Goal: Task Accomplishment & Management: Manage account settings

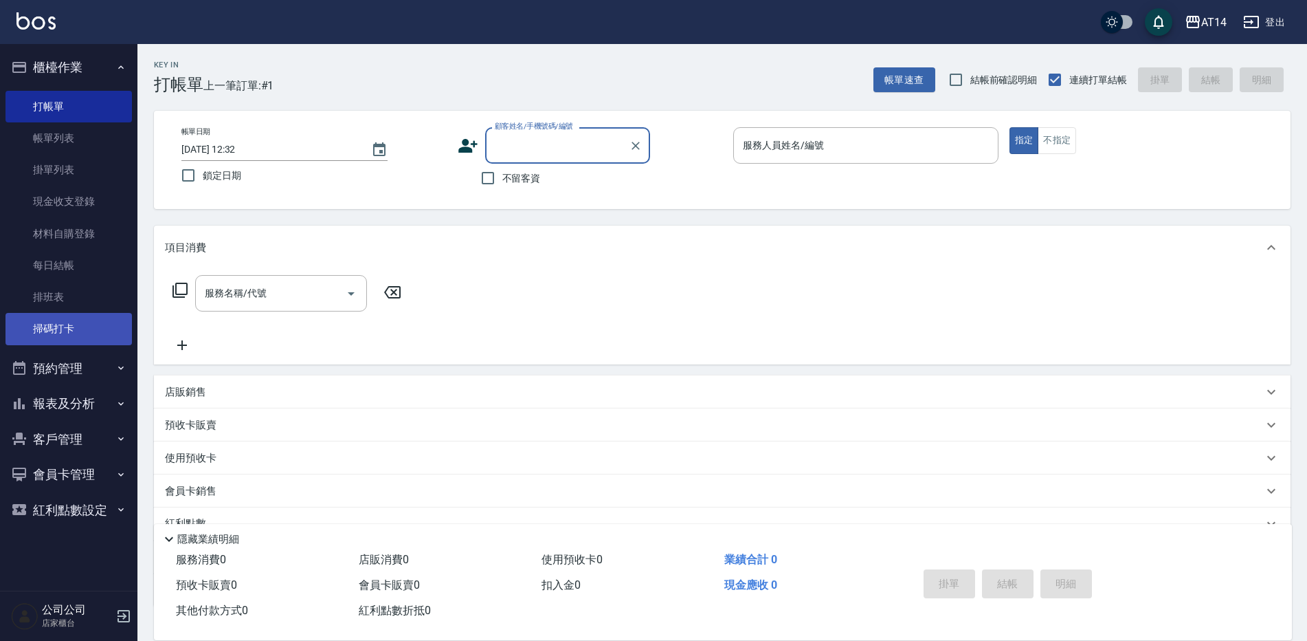
click at [14, 322] on link "掃碼打卡" at bounding box center [68, 329] width 126 height 32
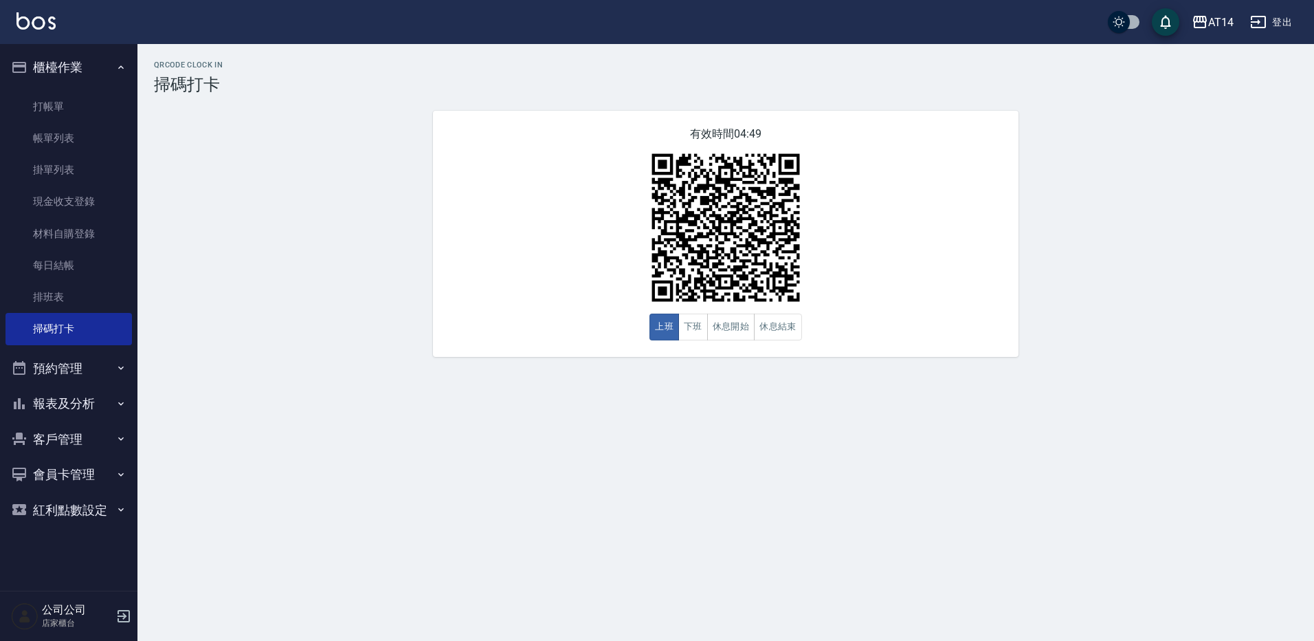
click at [1297, 16] on button "登出" at bounding box center [1271, 22] width 53 height 25
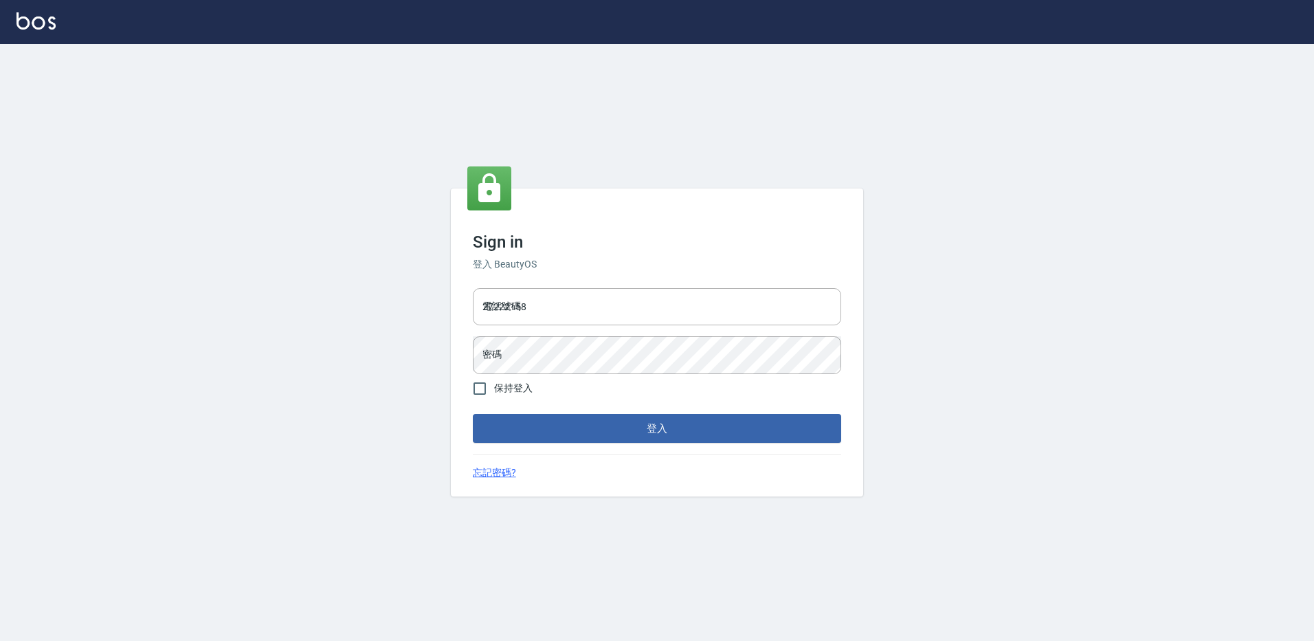
drag, startPoint x: 0, startPoint y: 0, endPoint x: 193, endPoint y: 333, distance: 384.7
click at [203, 334] on div "Sign in 登入 BeautyOS 電話號碼 27222158 電話號碼 密碼 密碼 保持登入 登入 忘記密碼?" at bounding box center [657, 342] width 1314 height 597
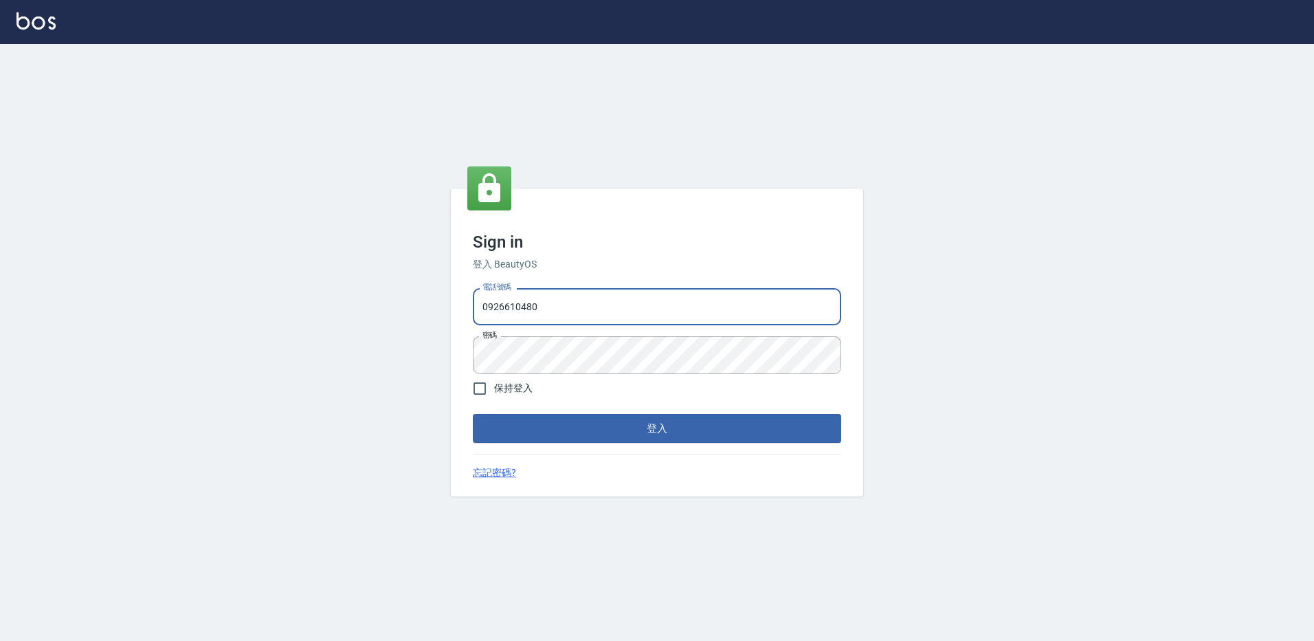
type input "0926610480"
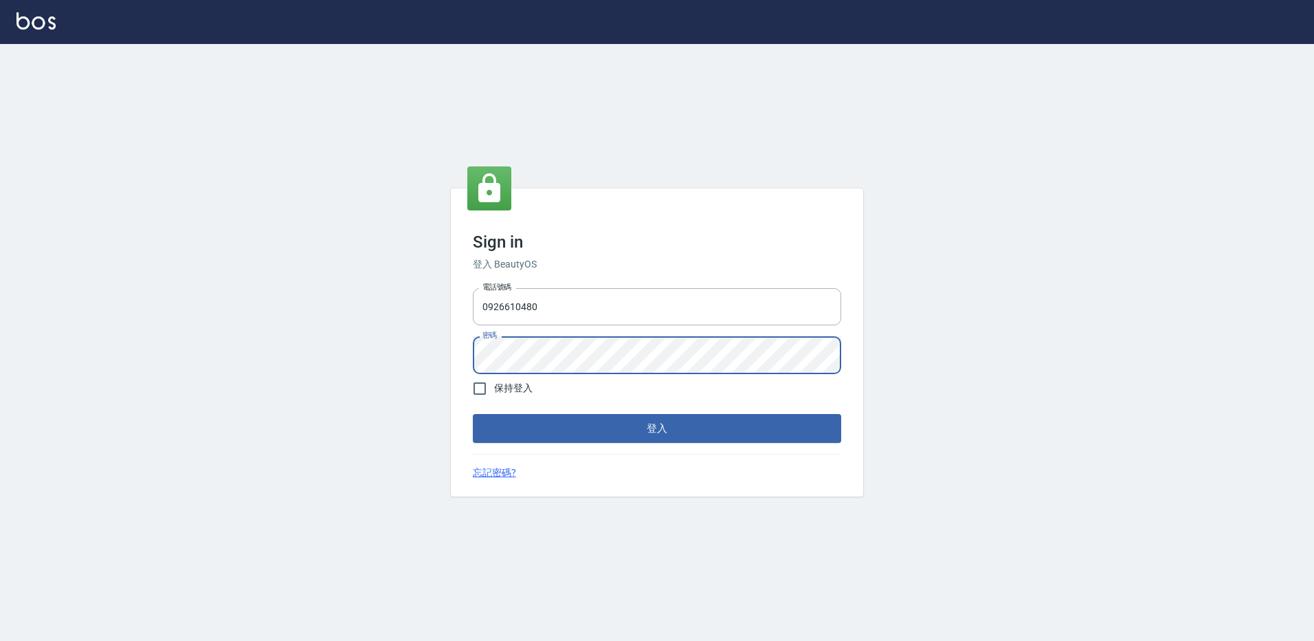
click at [473, 414] on button "登入" at bounding box center [657, 428] width 368 height 29
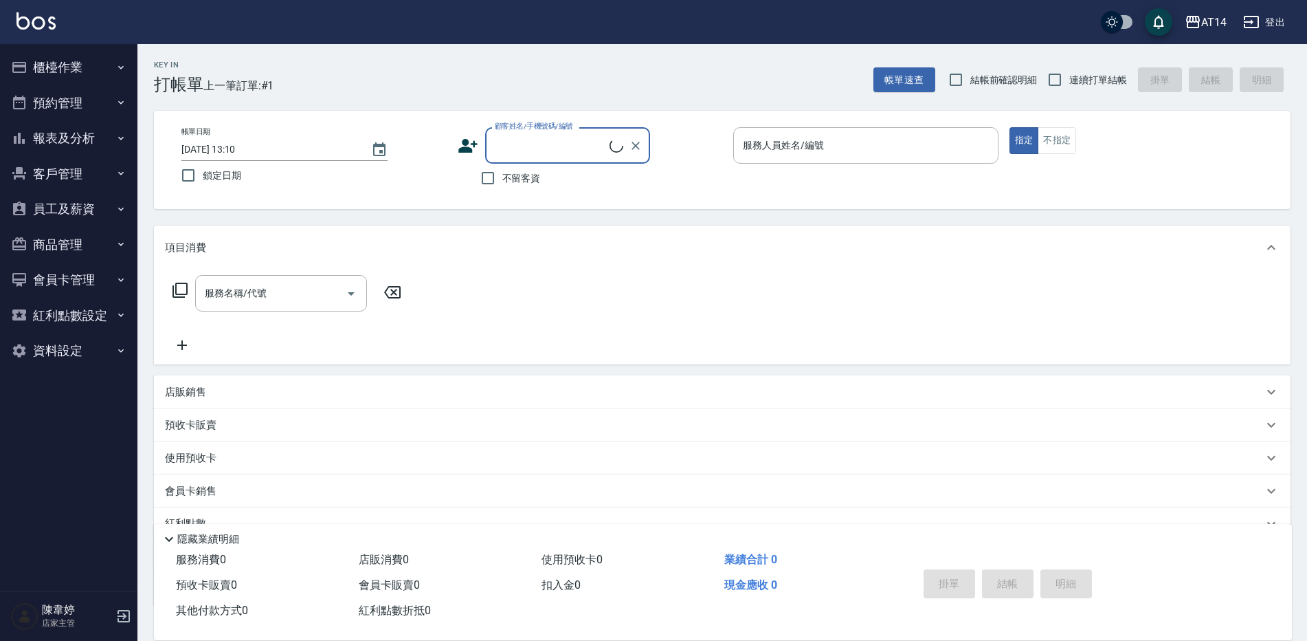
drag, startPoint x: 67, startPoint y: 76, endPoint x: 67, endPoint y: 96, distance: 20.6
click at [68, 75] on button "櫃檯作業" at bounding box center [68, 67] width 126 height 36
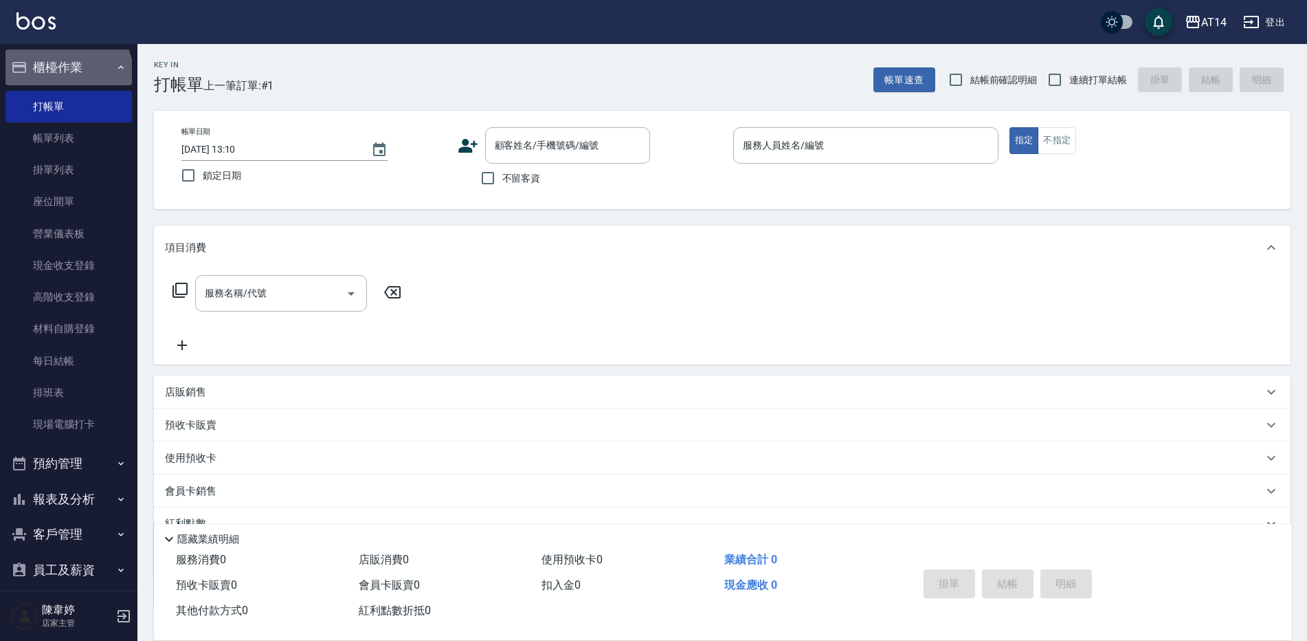
click at [67, 74] on button "櫃檯作業" at bounding box center [68, 67] width 126 height 36
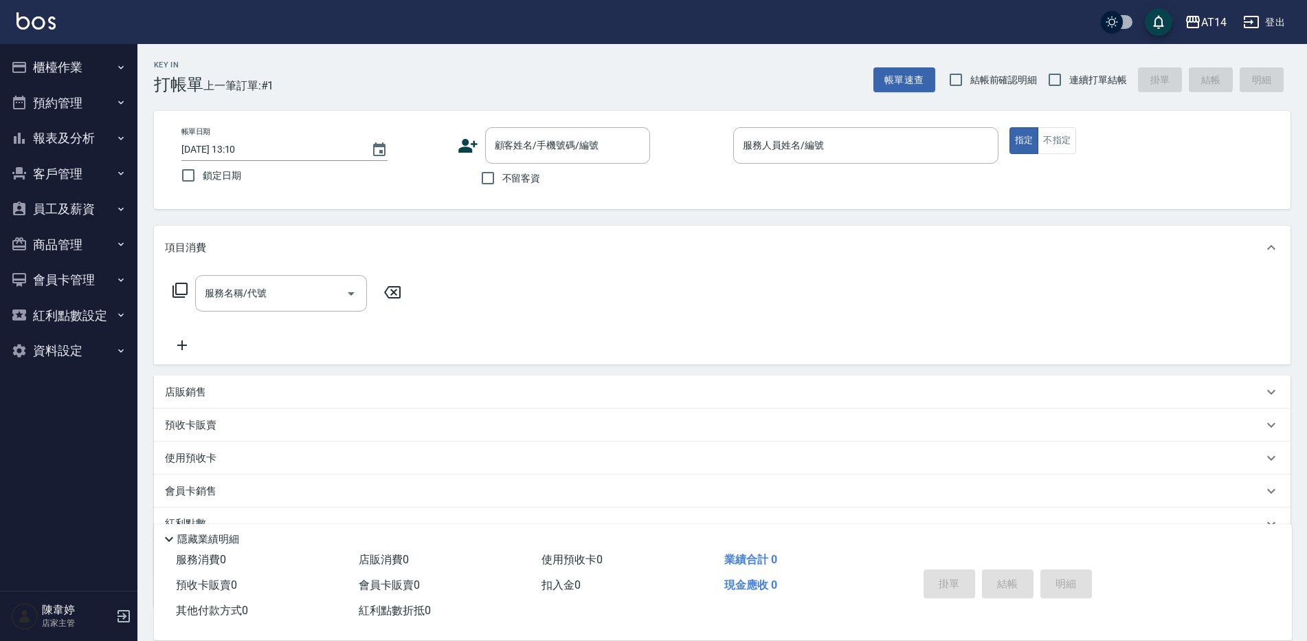
click at [93, 146] on button "報表及分析" at bounding box center [68, 138] width 126 height 36
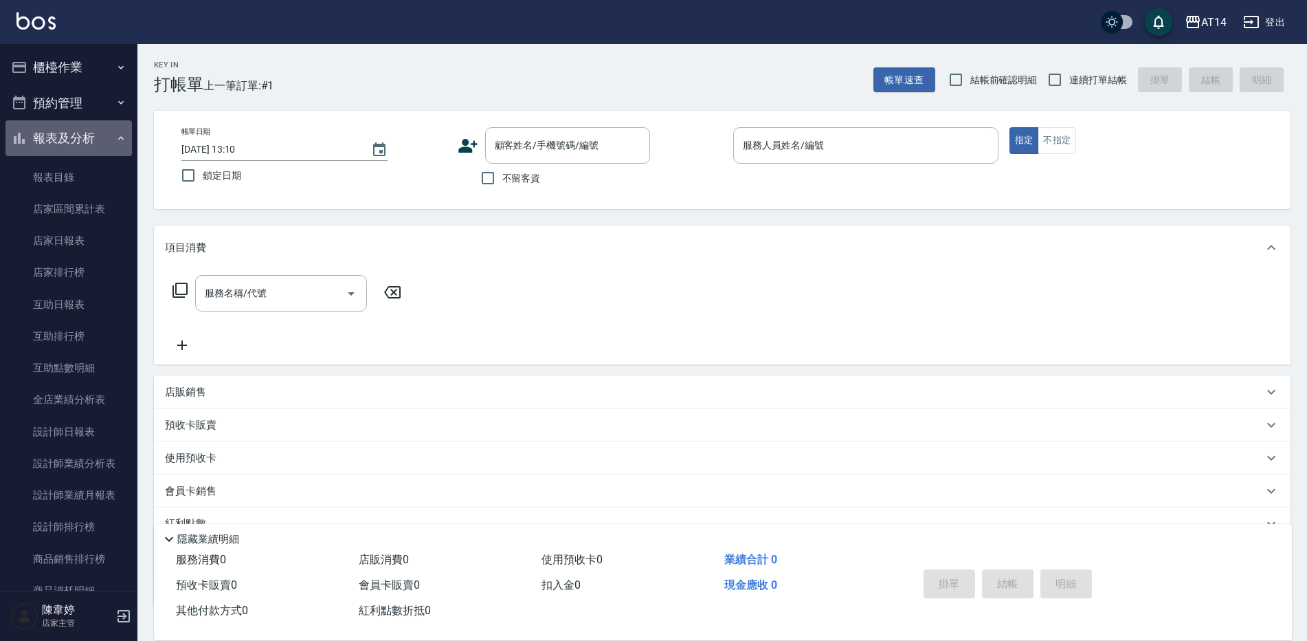
click at [93, 146] on button "報表及分析" at bounding box center [68, 138] width 126 height 36
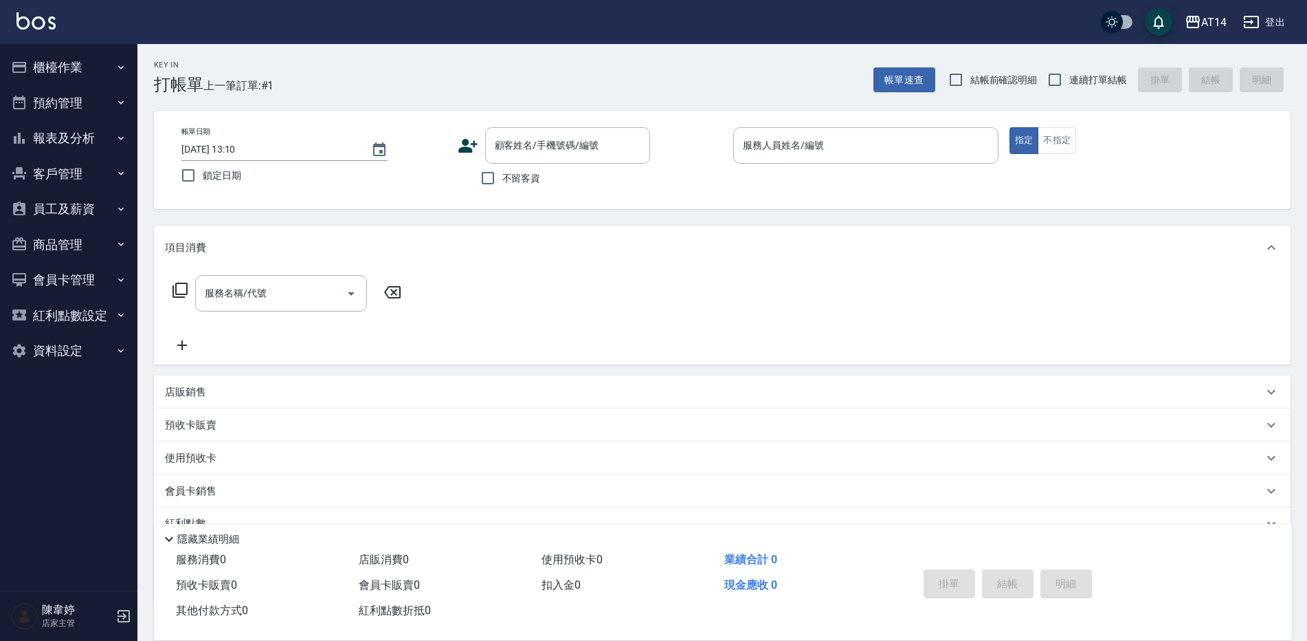
click at [80, 203] on button "員工及薪資" at bounding box center [68, 209] width 126 height 36
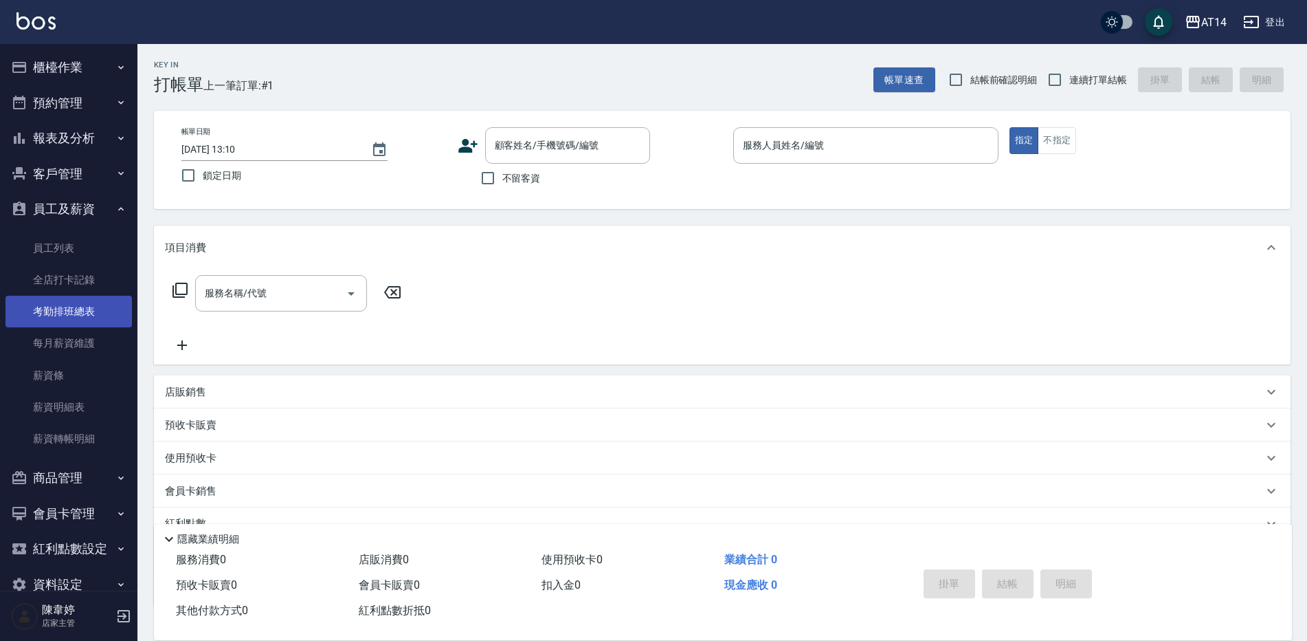
click at [76, 311] on link "考勤排班總表" at bounding box center [68, 312] width 126 height 32
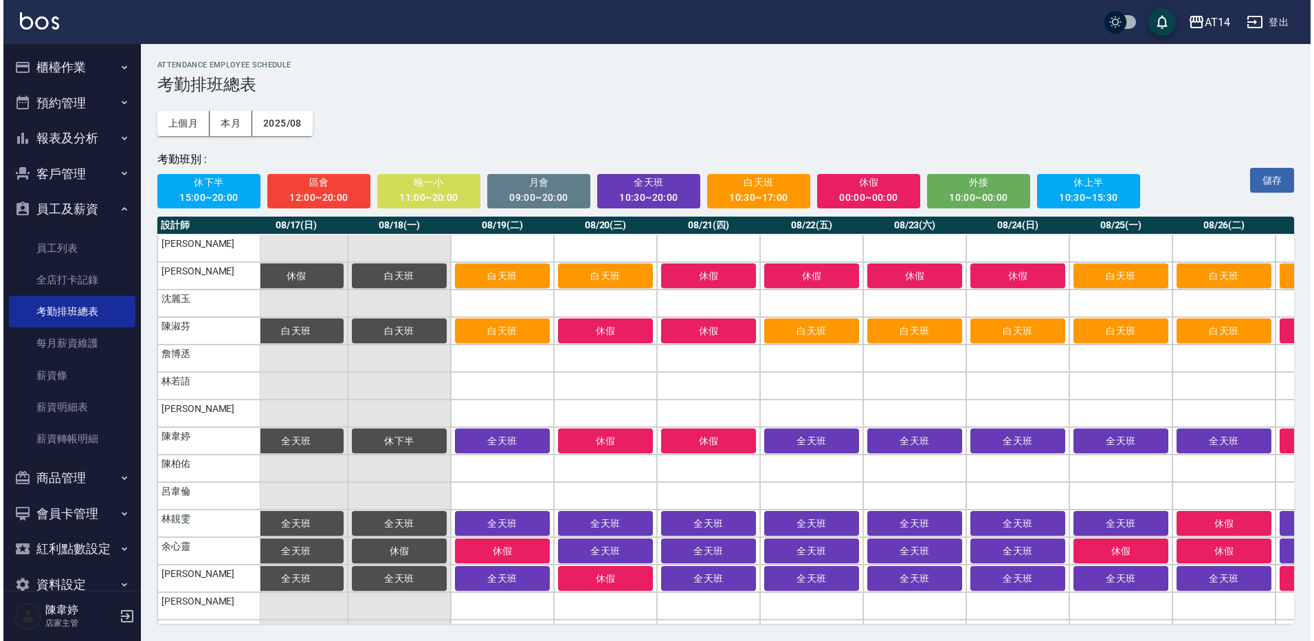
scroll to position [0, 1620]
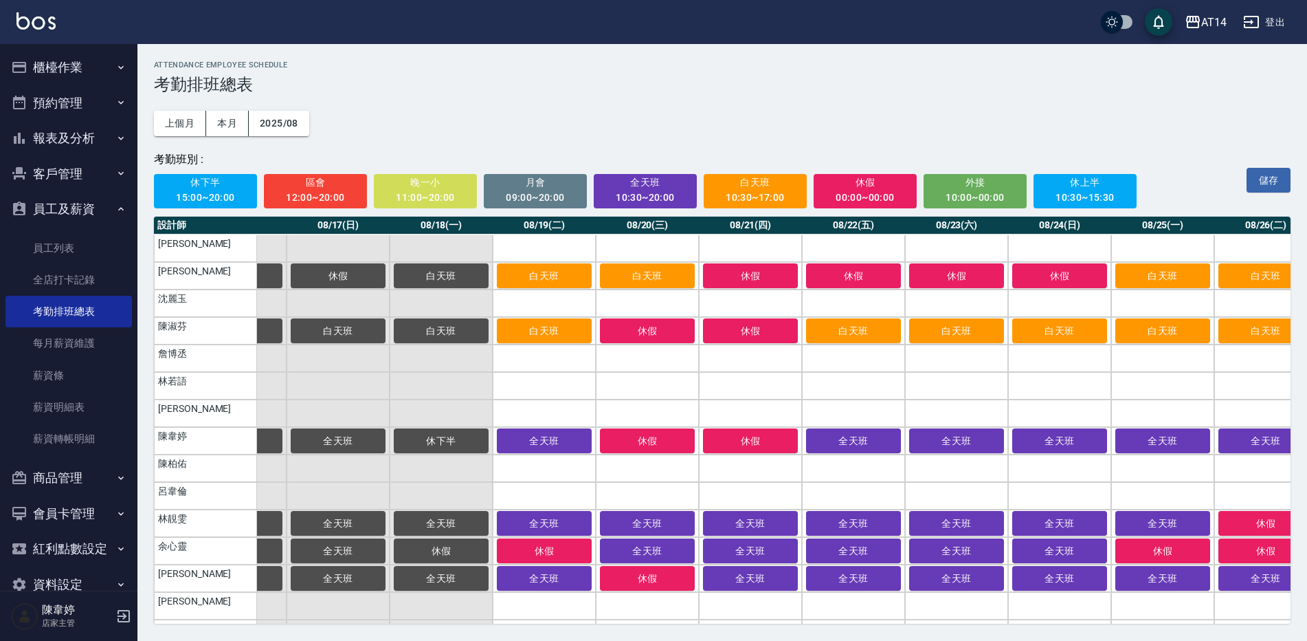
click at [212, 180] on span "休下半" at bounding box center [206, 182] width 85 height 17
click at [571, 438] on span "全天班" at bounding box center [544, 440] width 69 height 11
click at [1277, 175] on button "儲存" at bounding box center [1269, 180] width 44 height 25
click at [1273, 21] on button "登出" at bounding box center [1264, 22] width 53 height 25
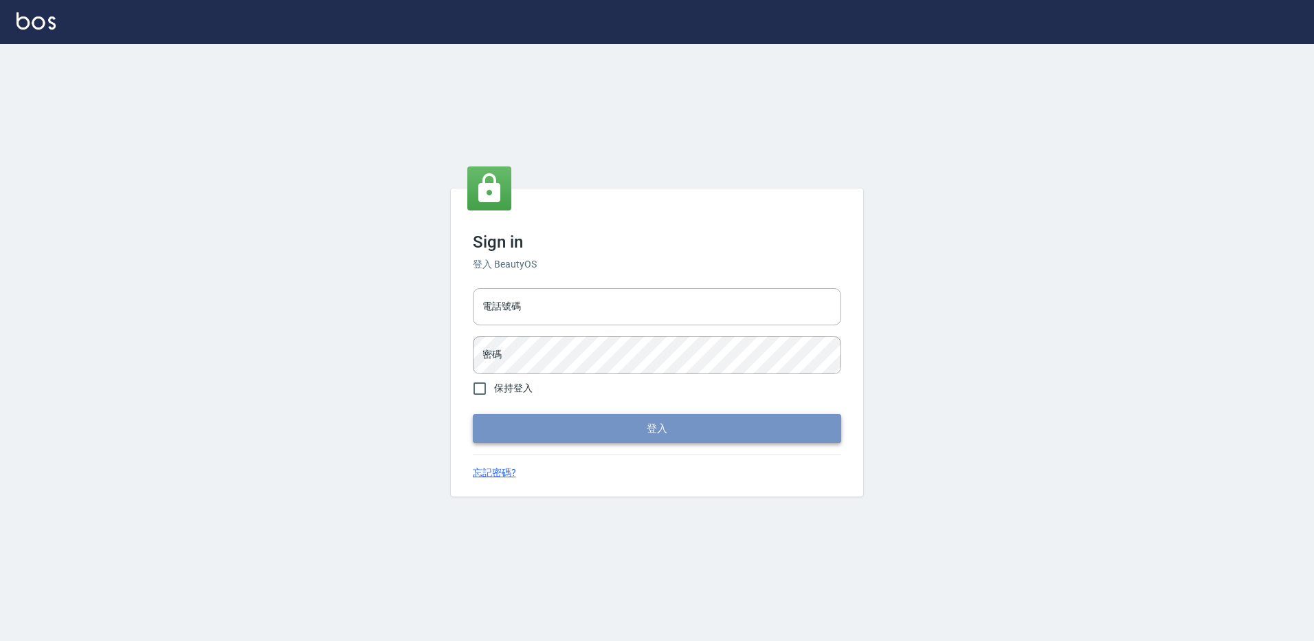
type input "27222158"
click at [542, 425] on button "登入" at bounding box center [657, 428] width 368 height 29
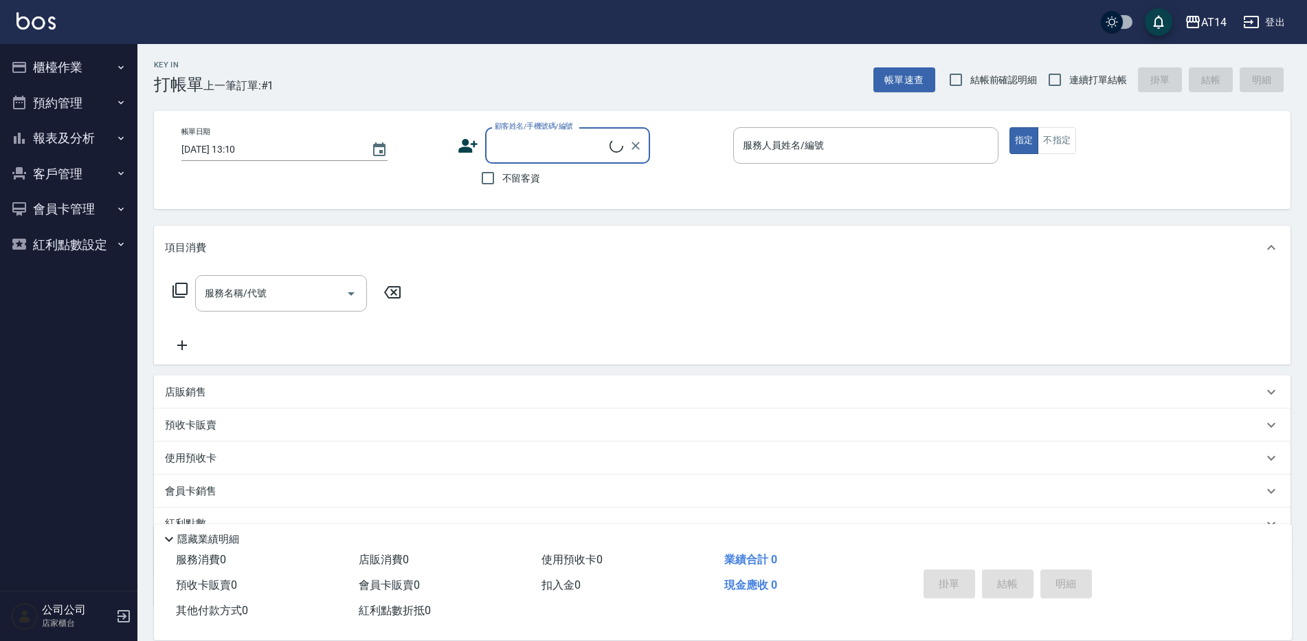
click at [71, 48] on ul "櫃檯作業 打帳單 帳單列表 掛單列表 現金收支登錄 材料自購登錄 每日結帳 排班表 掃碼打卡 預約管理 預約管理 單日預約紀錄 單週預約紀錄 報表及分析 報表…" at bounding box center [68, 155] width 126 height 223
click at [72, 69] on button "櫃檯作業" at bounding box center [68, 67] width 126 height 36
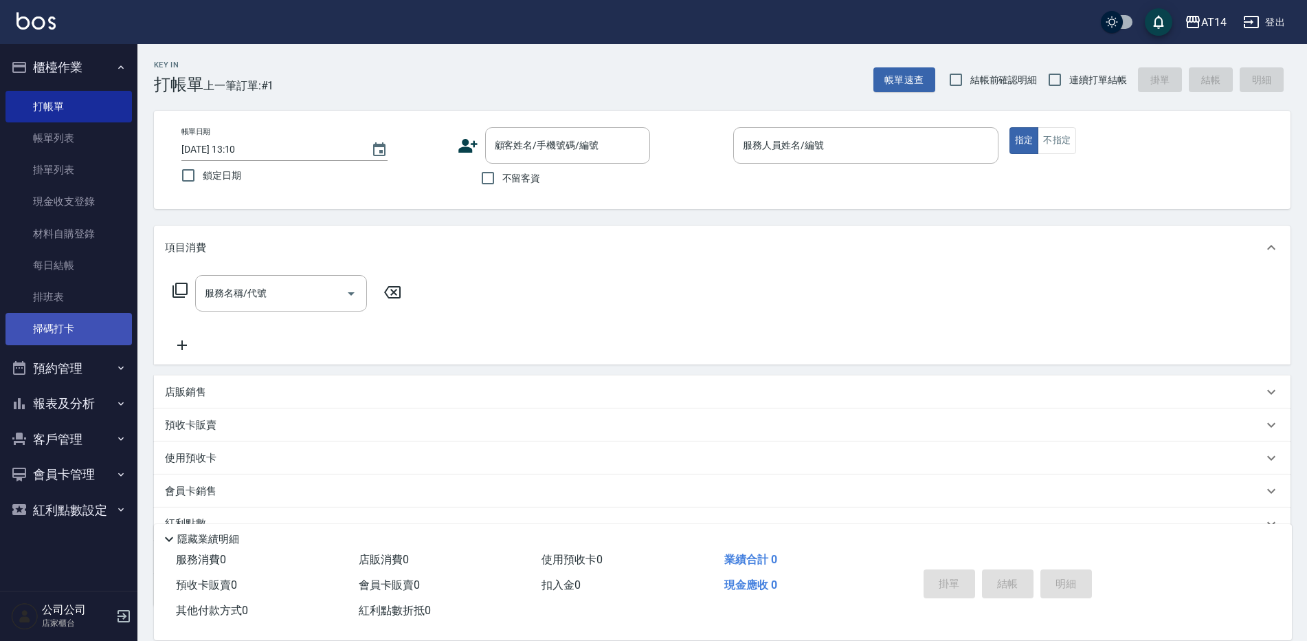
click at [78, 326] on link "掃碼打卡" at bounding box center [68, 329] width 126 height 32
